Goal: Obtain resource: Obtain resource

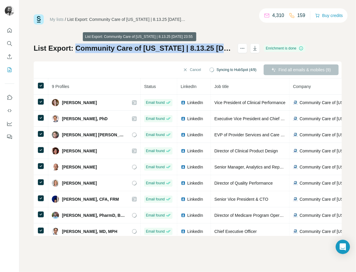
drag, startPoint x: 75, startPoint y: 48, endPoint x: 221, endPoint y: 49, distance: 145.1
click at [221, 49] on h1 "List Export: Community Care of North Carolina | 8.13.25 - 13/08/2025 23:55" at bounding box center [133, 49] width 199 height 10
copy h1 "Community Care of North Carolina | 8.13.25"
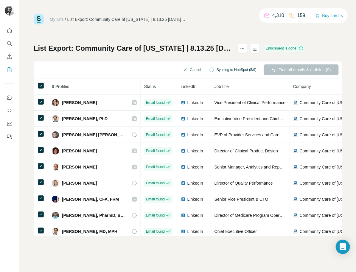
click at [287, 54] on div "List Export: Community Care of North Carolina | 8.13.25 - 13/08/2025 23:55 Enri…" at bounding box center [188, 140] width 308 height 192
click at [258, 51] on icon "button" at bounding box center [255, 48] width 6 height 6
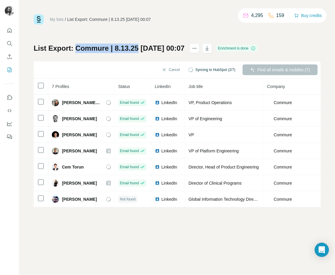
drag, startPoint x: 76, startPoint y: 48, endPoint x: 136, endPoint y: 49, distance: 59.6
click at [136, 49] on h1 "List Export: Commure | 8.13.25 [DATE] 00:07" at bounding box center [109, 49] width 151 height 10
copy h1 "Commure | [DATE]"
click at [209, 47] on icon "button" at bounding box center [207, 48] width 3 height 5
